Goal: Transaction & Acquisition: Purchase product/service

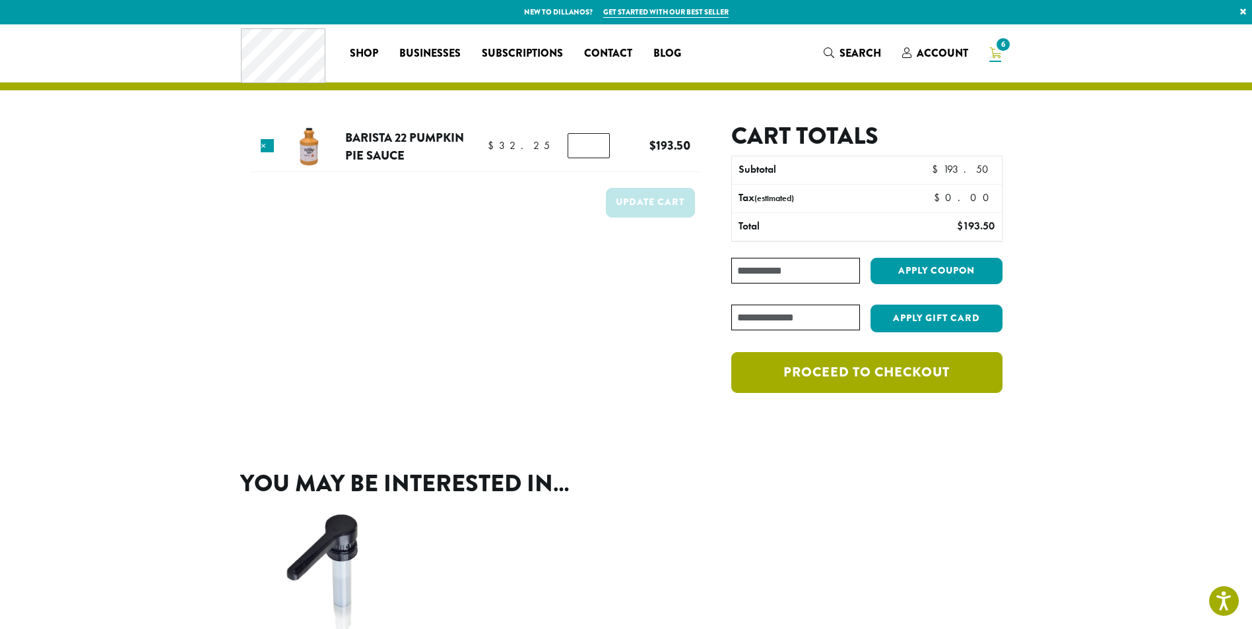
click at [841, 379] on link "Proceed to checkout" at bounding box center [866, 372] width 271 height 41
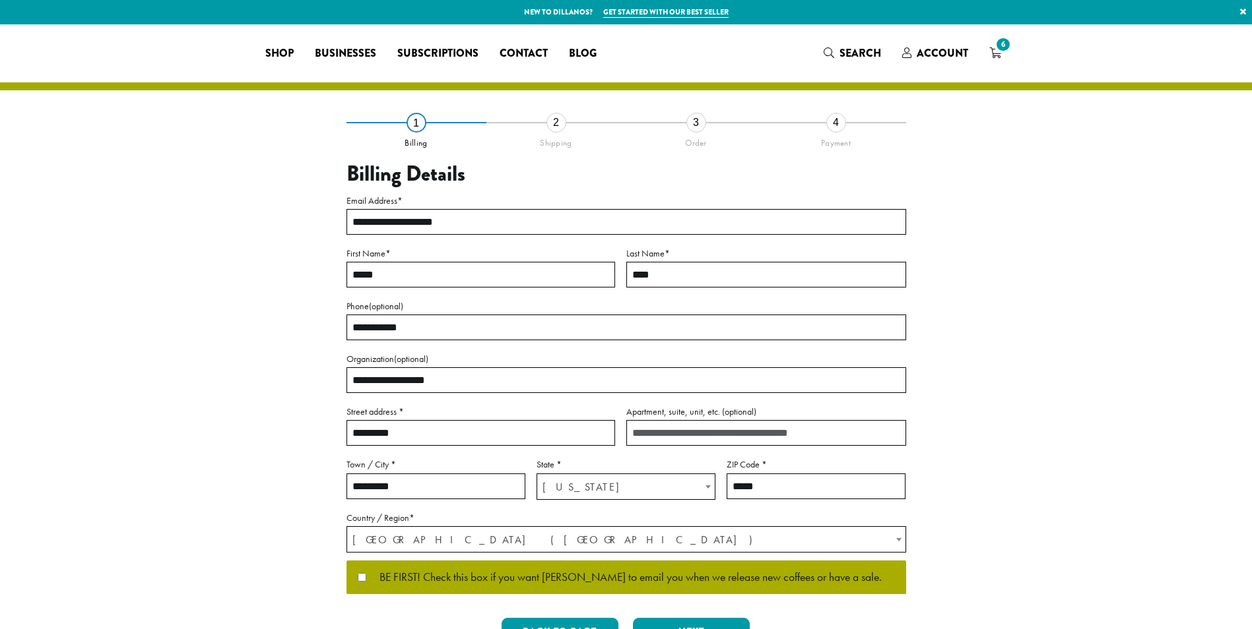
select select "**"
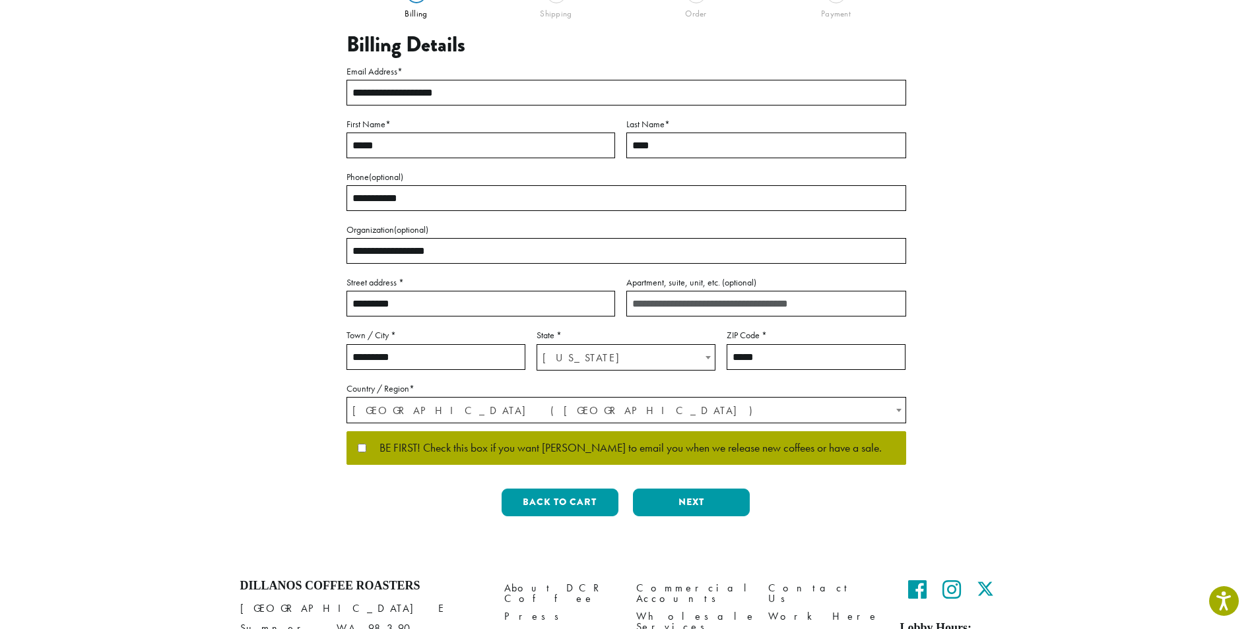
scroll to position [132, 0]
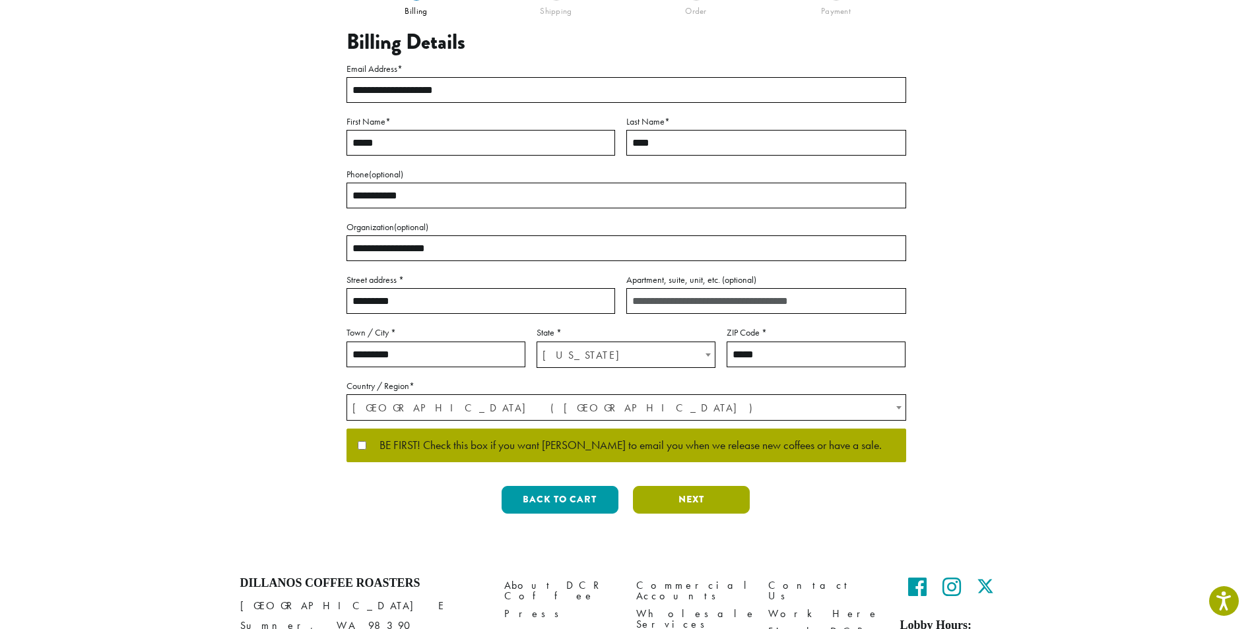
click at [691, 501] on button "Next" at bounding box center [691, 500] width 117 height 28
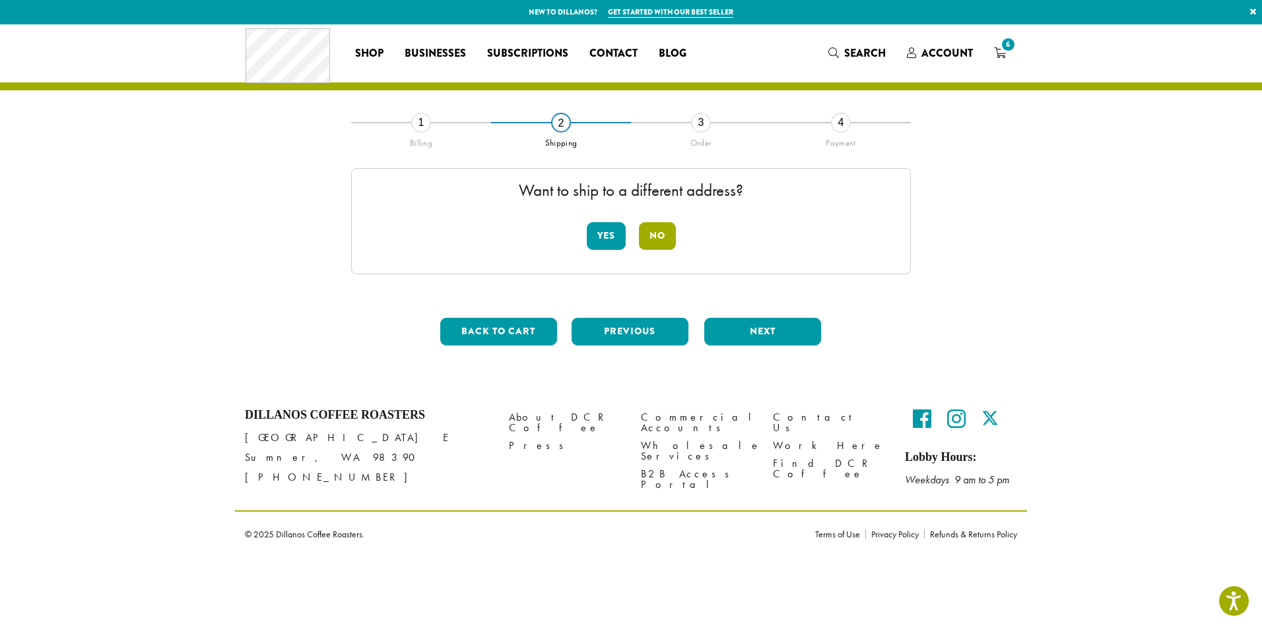
click at [653, 237] on button "No" at bounding box center [657, 236] width 37 height 28
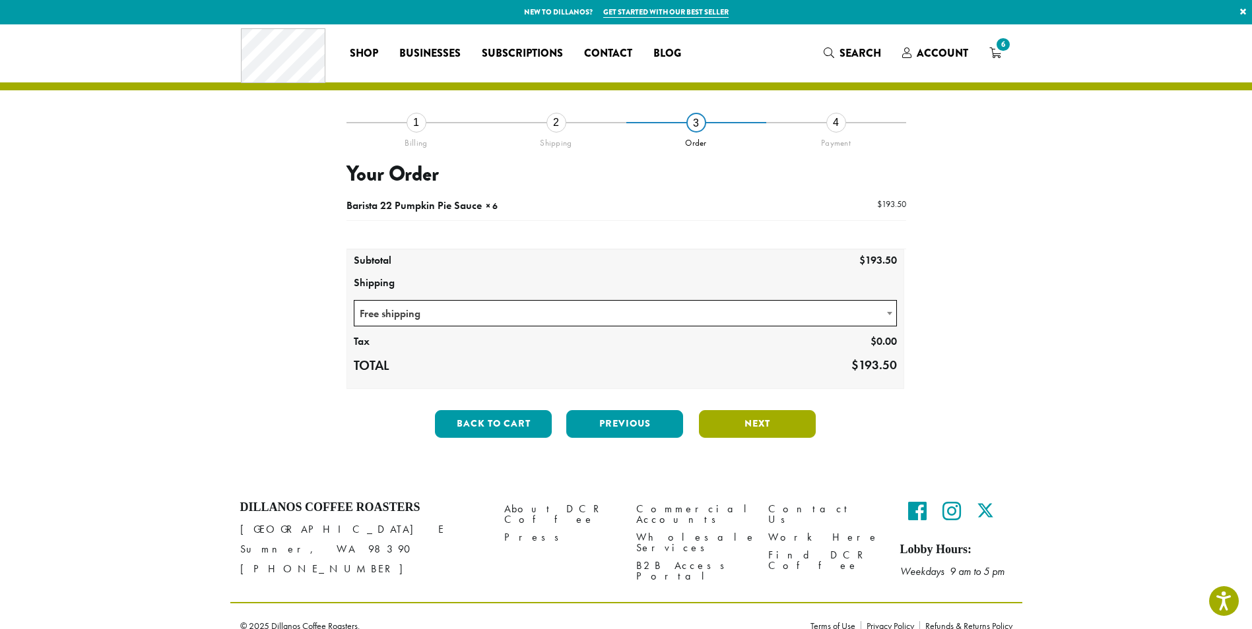
click at [765, 422] on button "Next" at bounding box center [757, 424] width 117 height 28
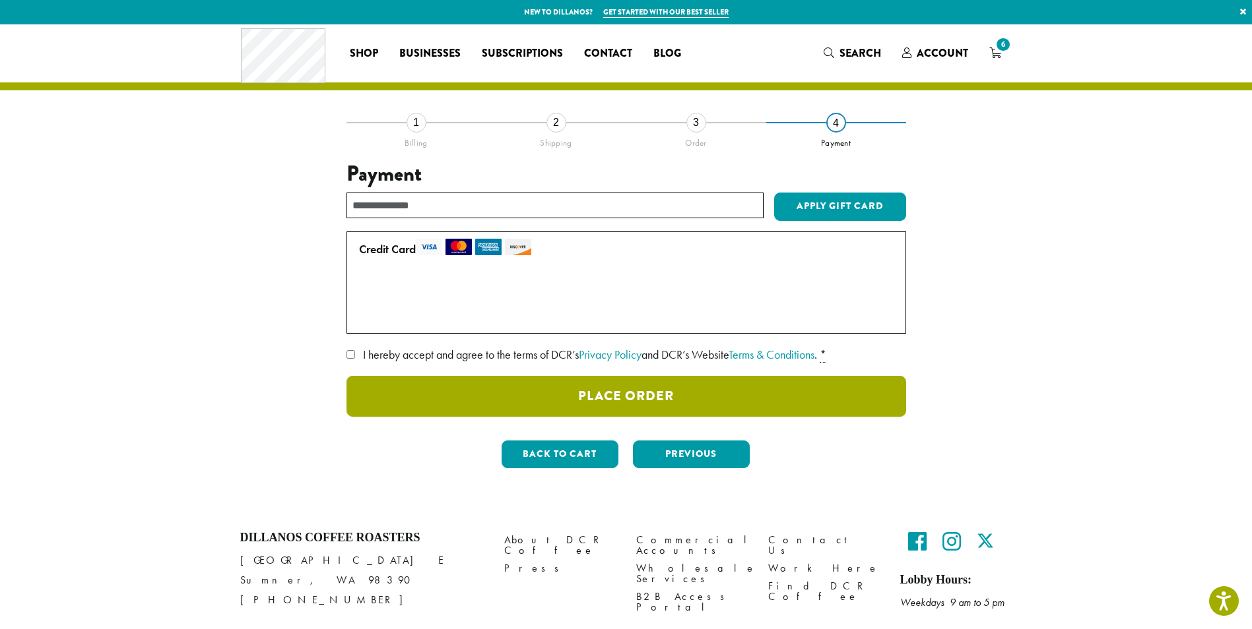
click at [657, 397] on button "Place Order" at bounding box center [626, 396] width 560 height 41
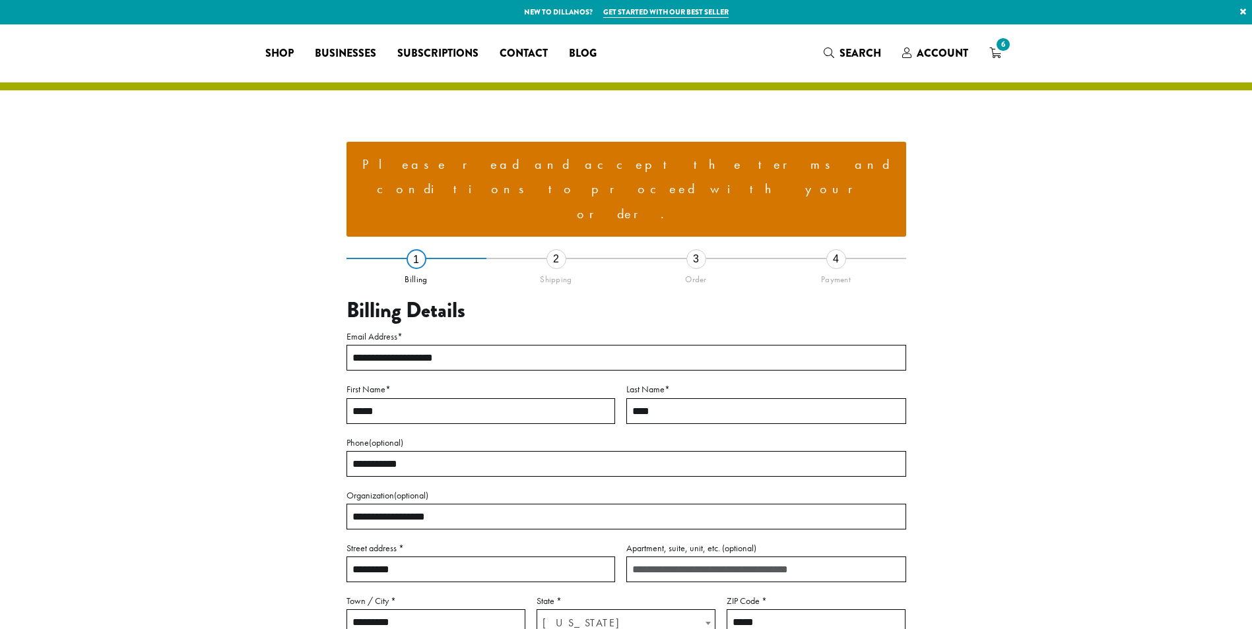
select select "**"
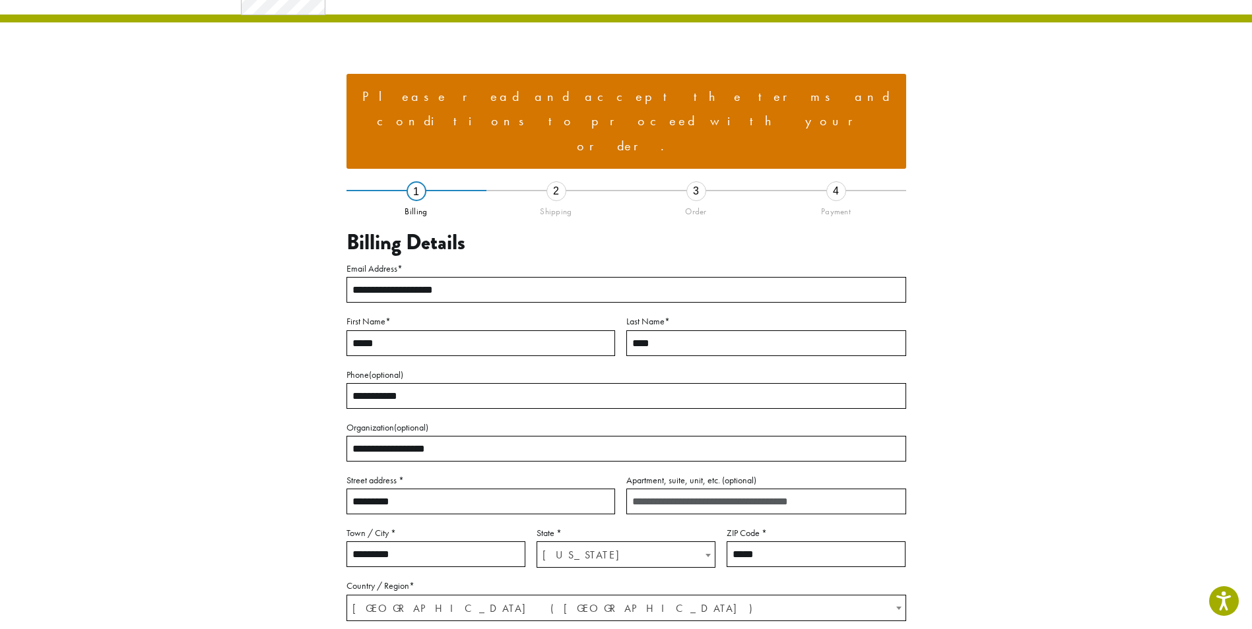
scroll to position [51, 0]
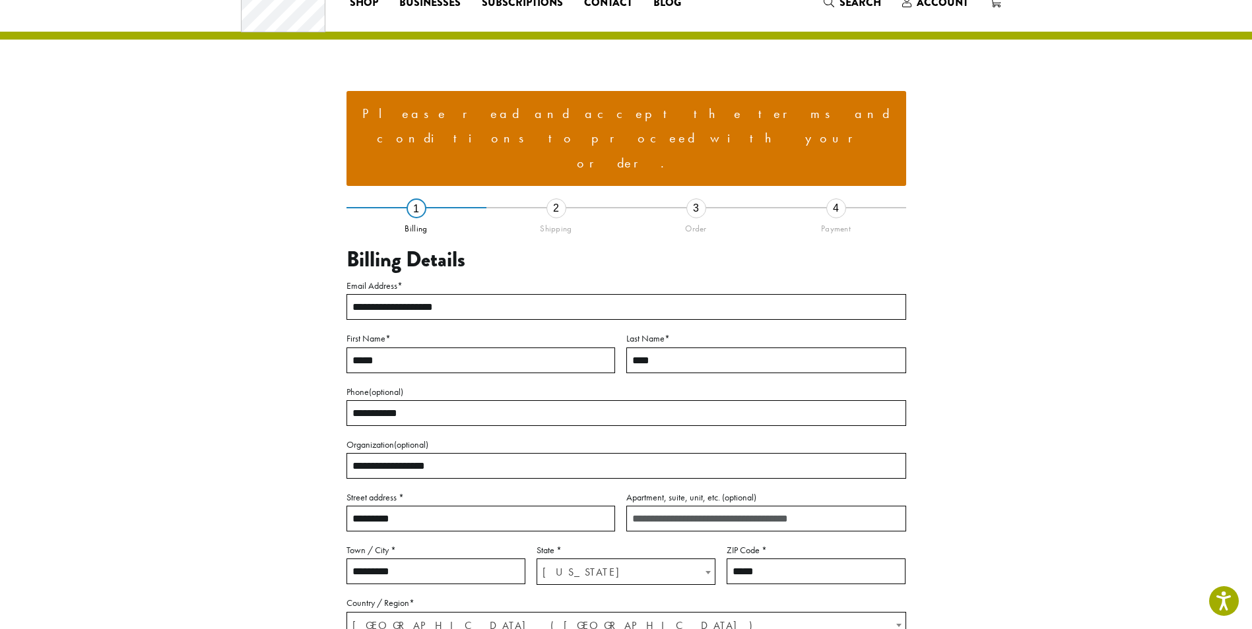
click at [595, 127] on ul "Please read and accept the terms and conditions to proceed with your order." at bounding box center [626, 139] width 560 height 96
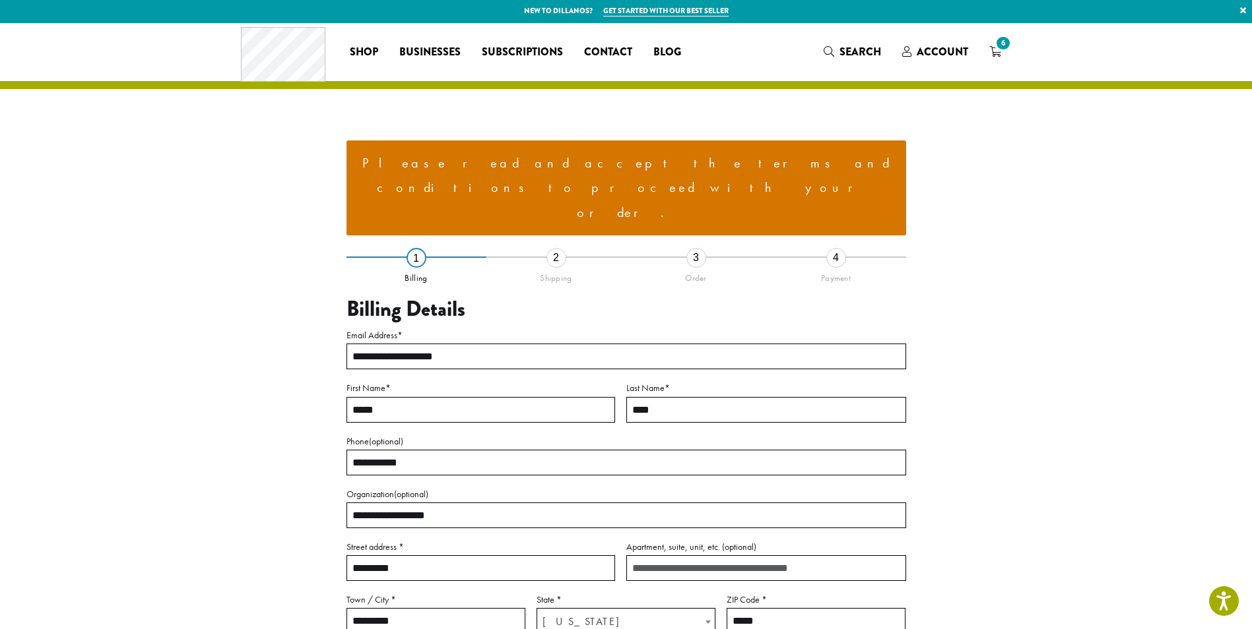
scroll to position [0, 0]
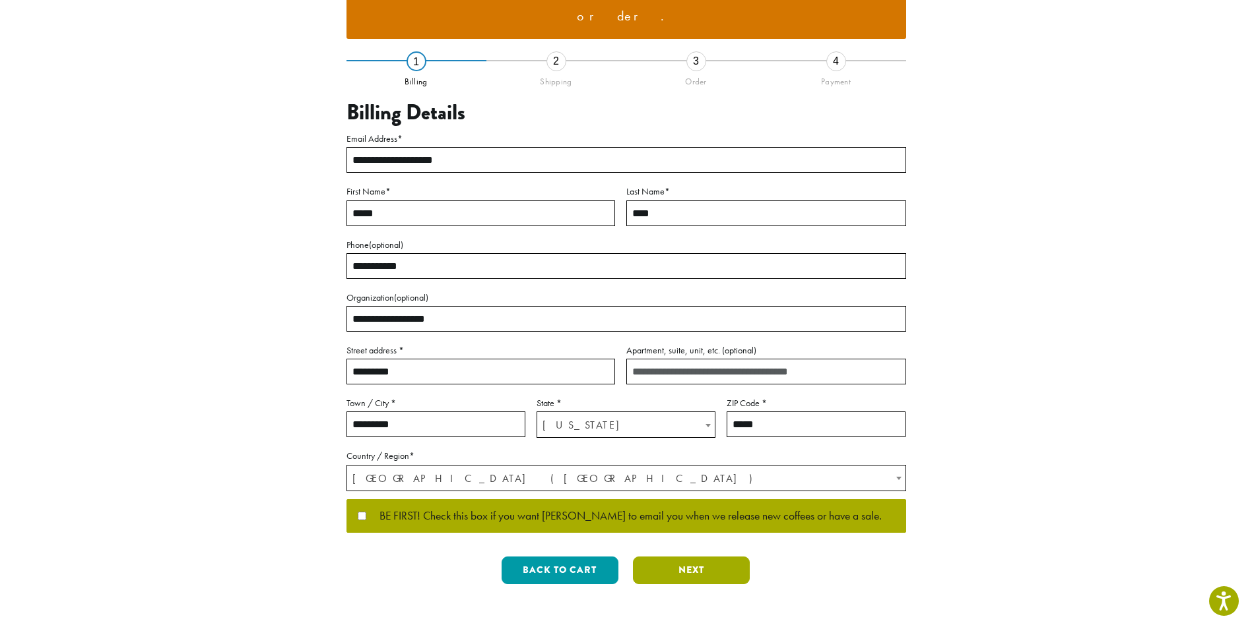
click at [682, 557] on button "Next" at bounding box center [691, 571] width 117 height 28
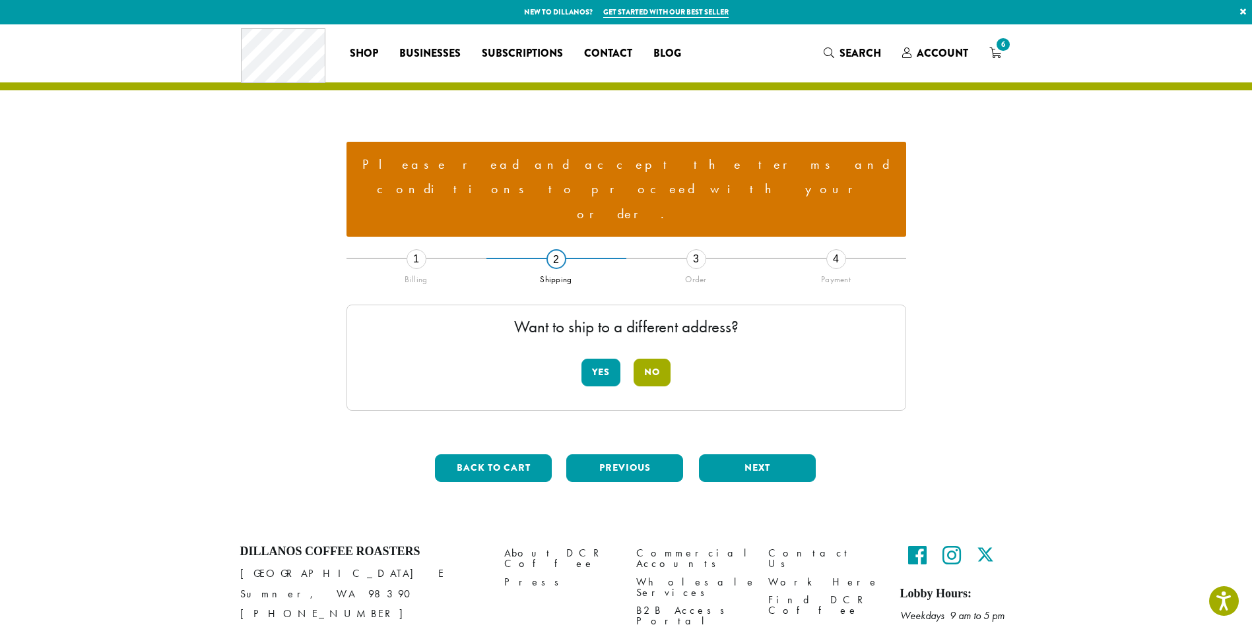
click at [654, 359] on button "No" at bounding box center [651, 373] width 37 height 28
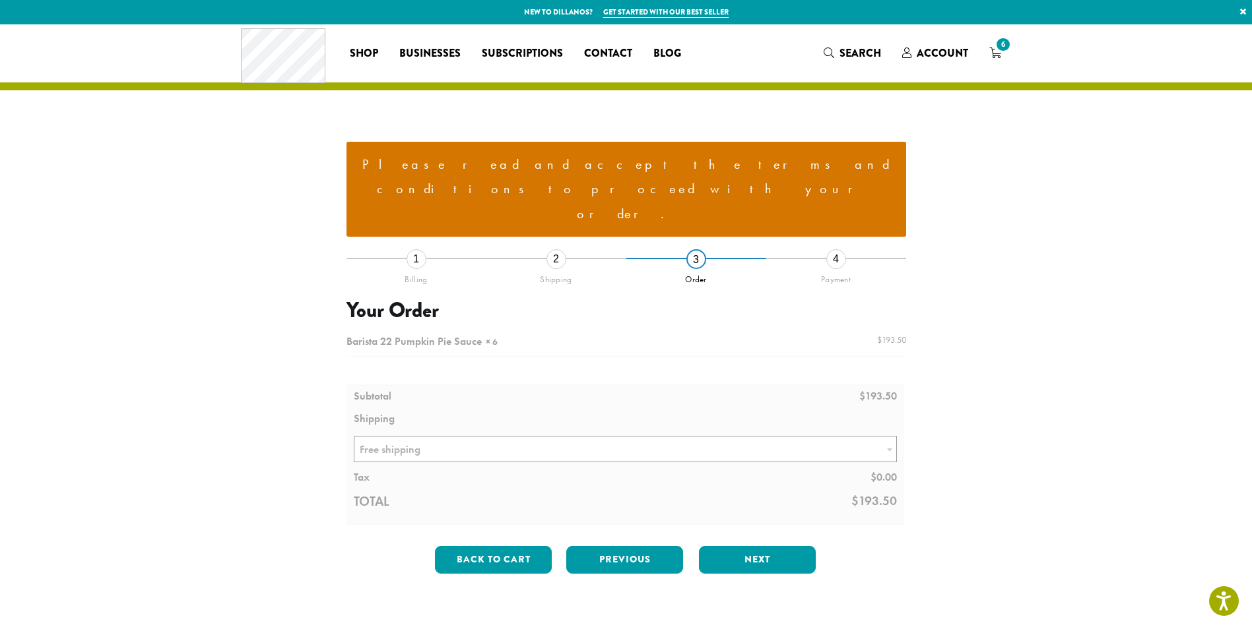
click at [637, 393] on div at bounding box center [626, 427] width 560 height 197
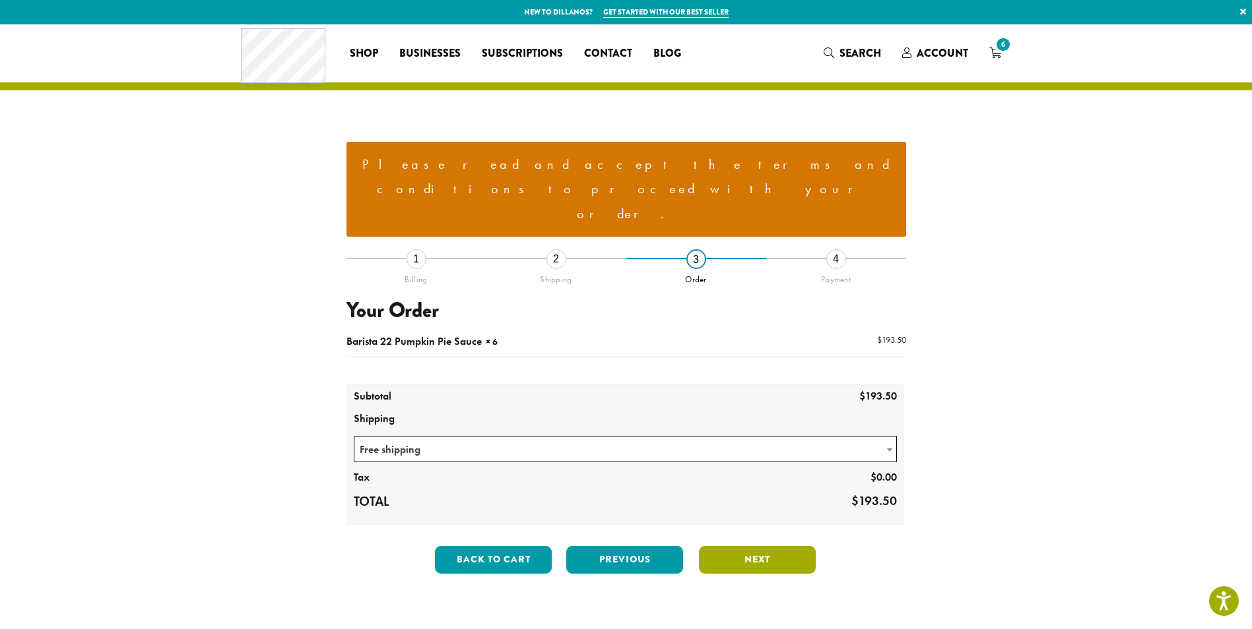
click at [775, 546] on button "Next" at bounding box center [757, 560] width 117 height 28
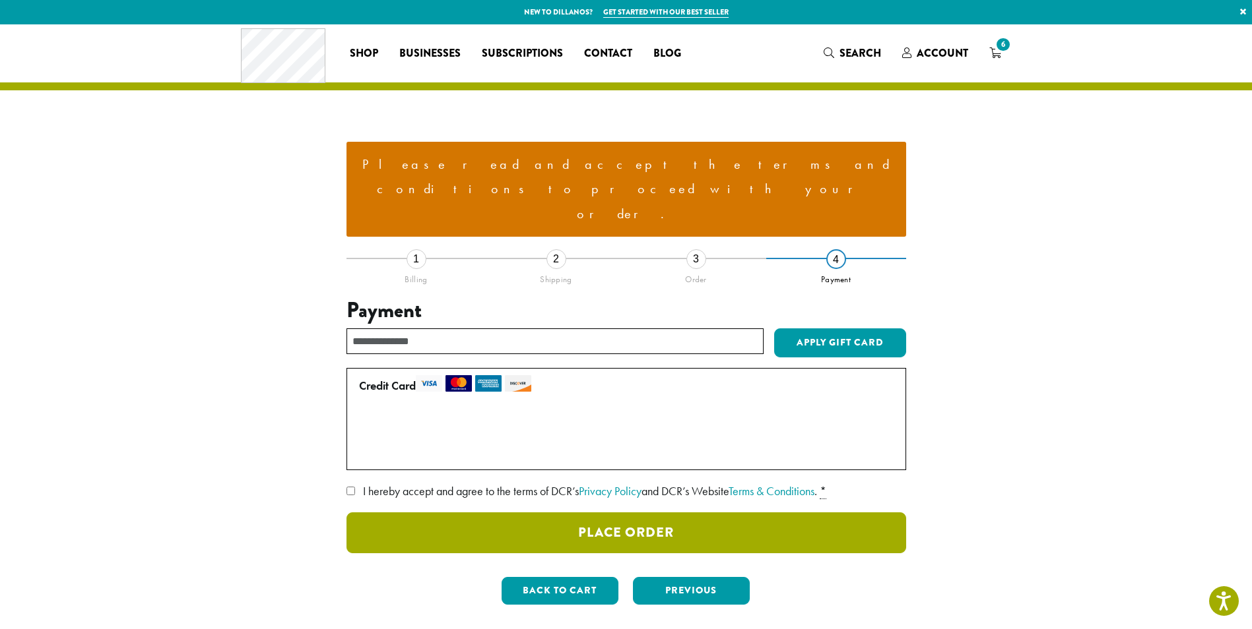
click at [610, 513] on button "Place Order" at bounding box center [626, 533] width 560 height 41
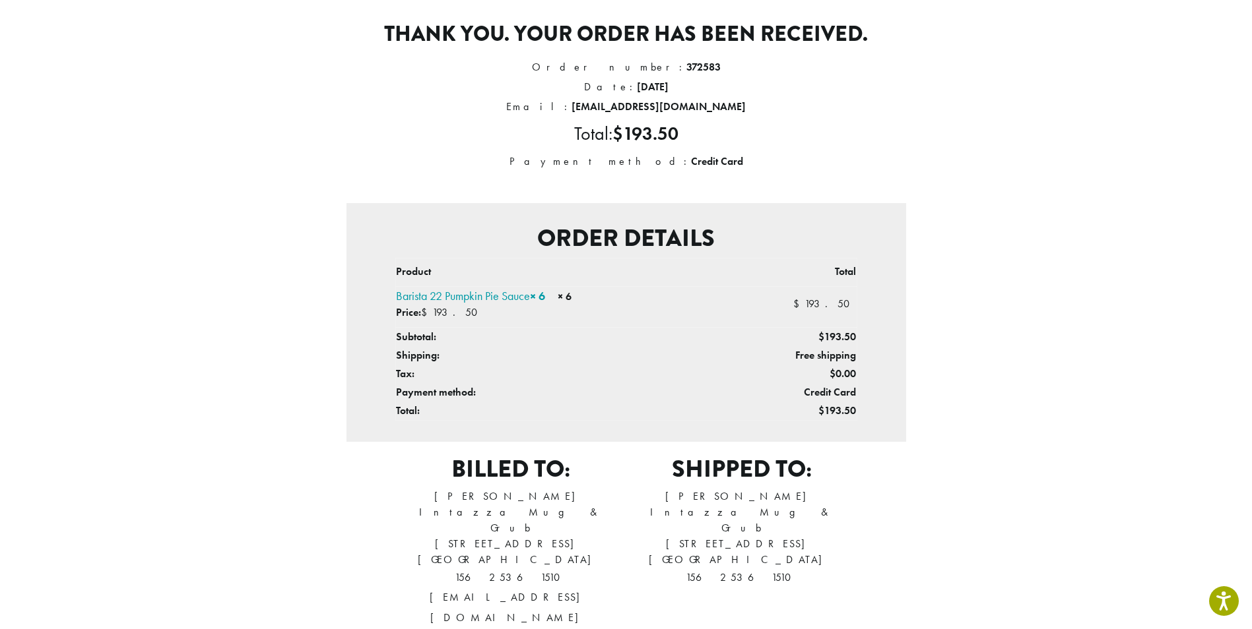
scroll to position [66, 0]
